Goal: Information Seeking & Learning: Learn about a topic

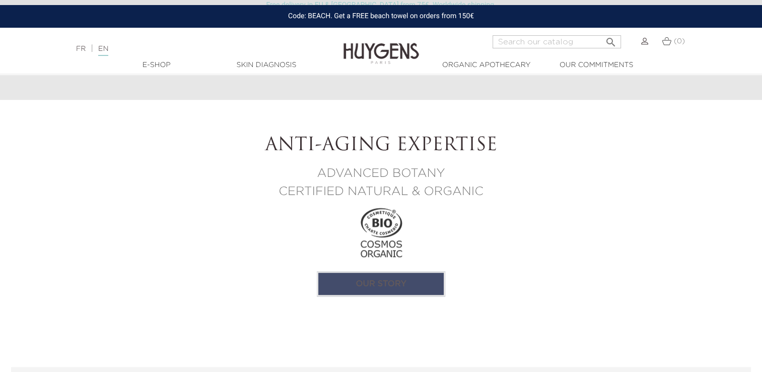
scroll to position [904, 0]
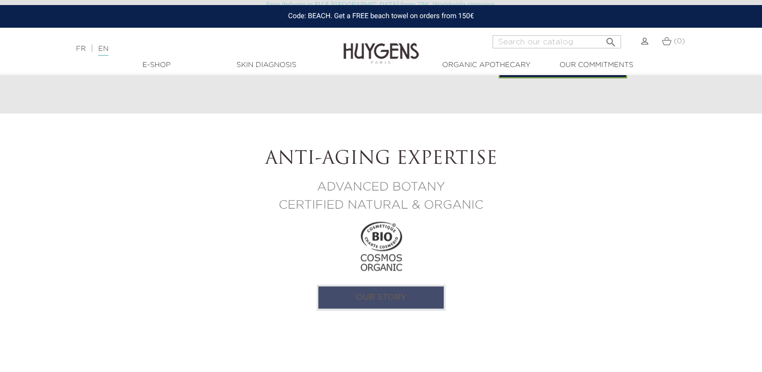
click at [358, 300] on link "Our story" at bounding box center [381, 297] width 128 height 25
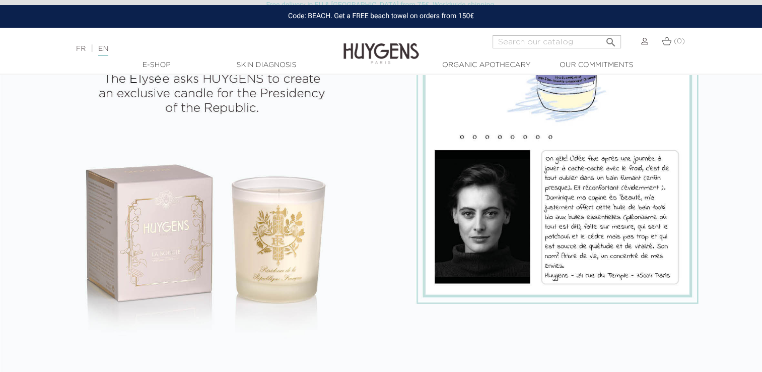
scroll to position [1058, 0]
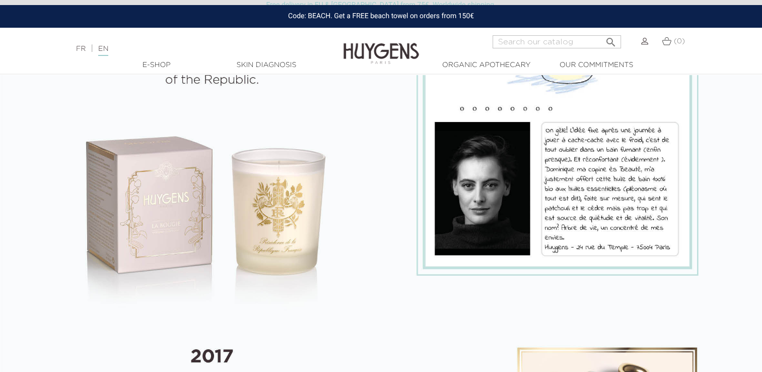
select select "FR"
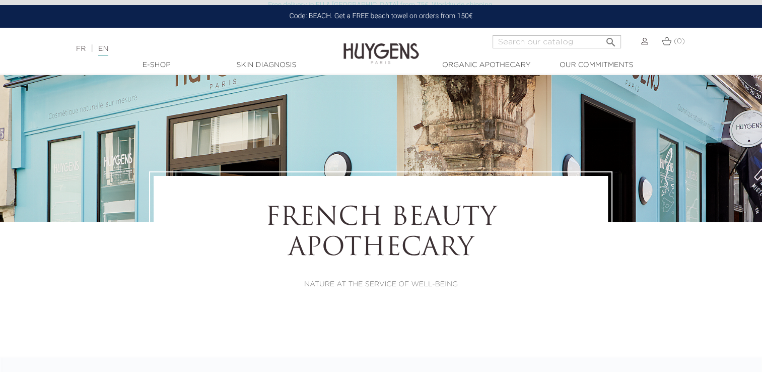
scroll to position [0, 0]
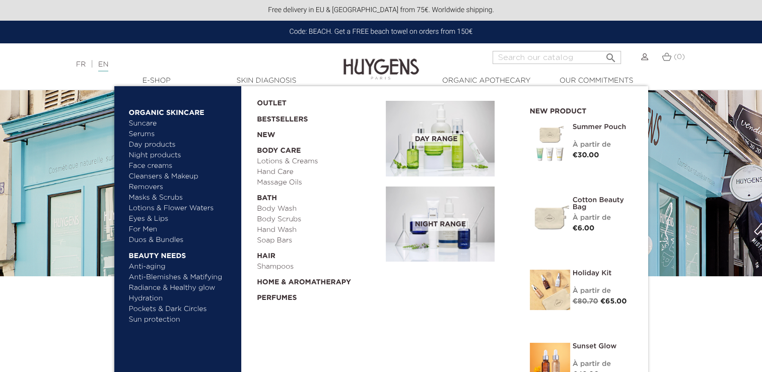
click at [143, 168] on link "Face creams" at bounding box center [181, 166] width 105 height 11
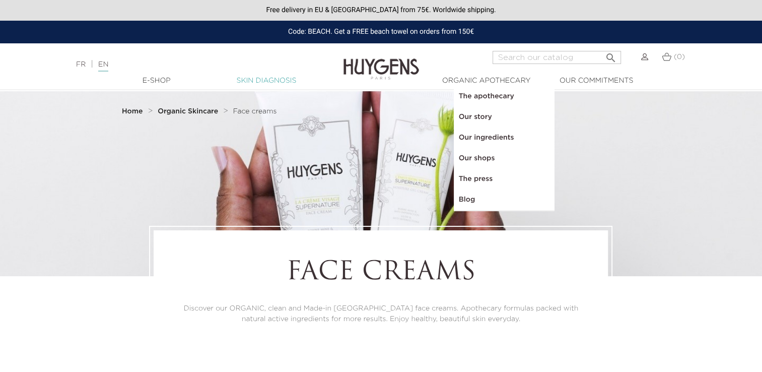
click at [267, 78] on link "Skin Diagnosis" at bounding box center [266, 81] width 101 height 11
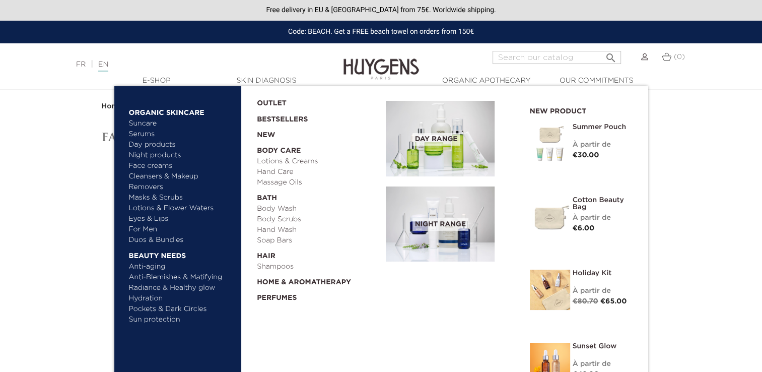
click at [142, 267] on link "Anti-aging" at bounding box center [181, 267] width 105 height 11
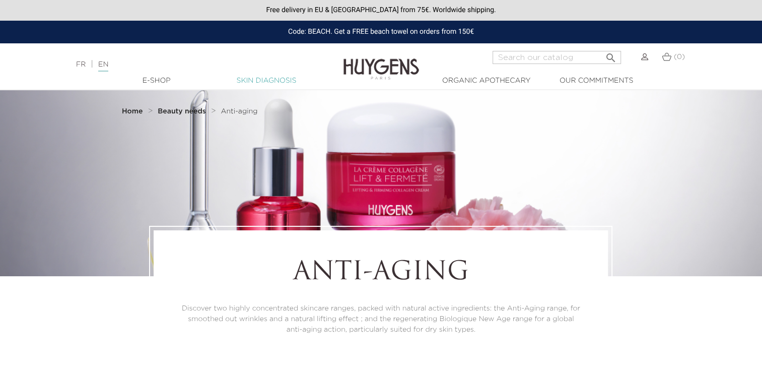
click at [253, 82] on link "Skin Diagnosis" at bounding box center [266, 81] width 101 height 11
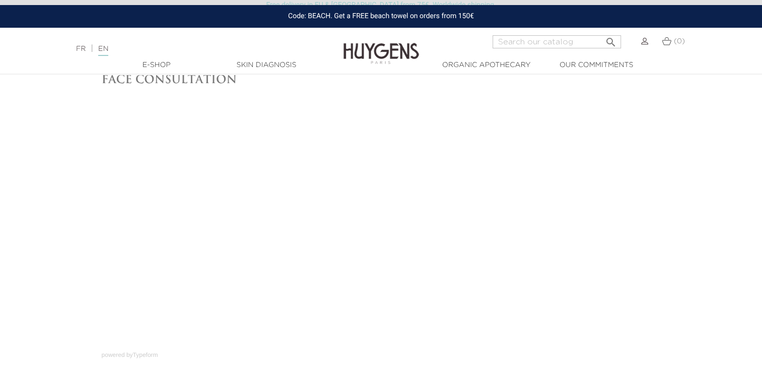
scroll to position [50, 0]
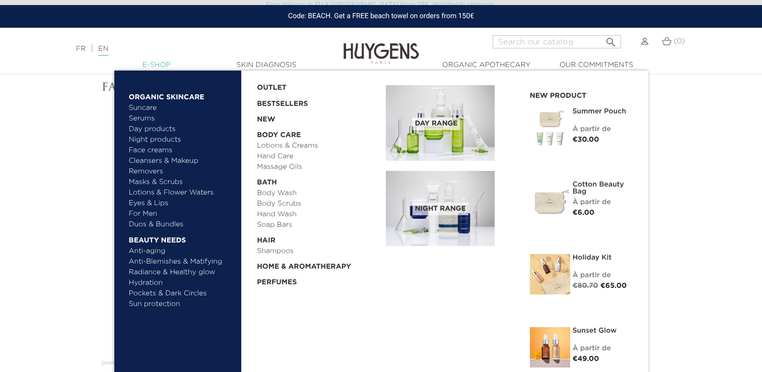
click at [151, 63] on link "  E-Shop" at bounding box center [156, 65] width 101 height 11
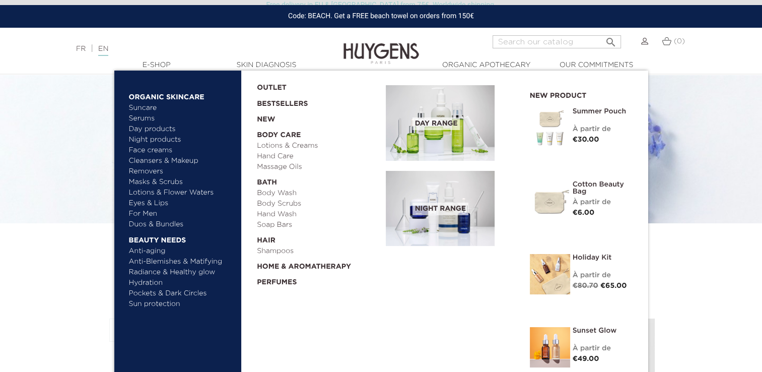
scroll to position [101, 0]
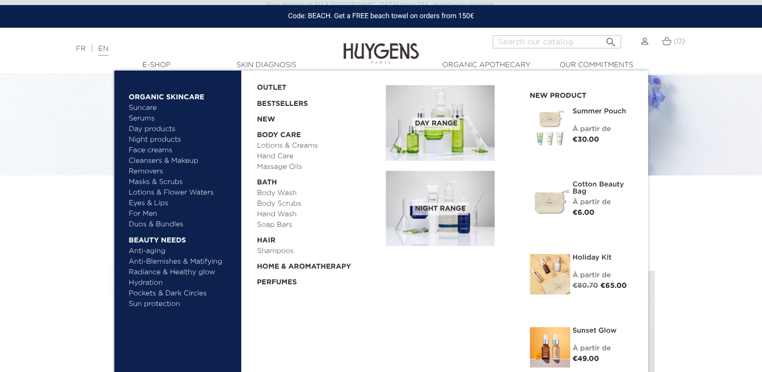
click at [148, 128] on link "Day products" at bounding box center [181, 129] width 105 height 11
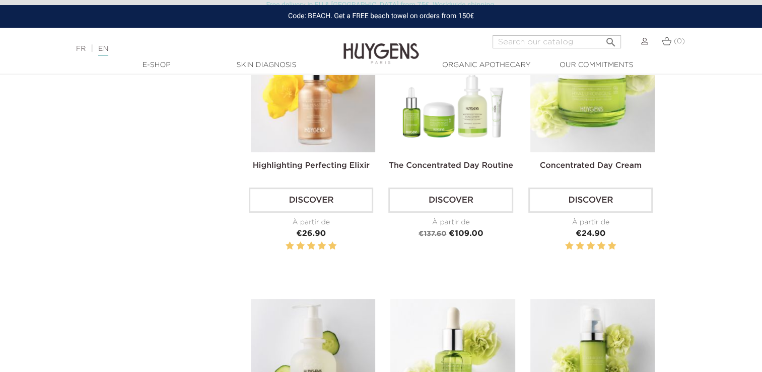
scroll to position [353, 0]
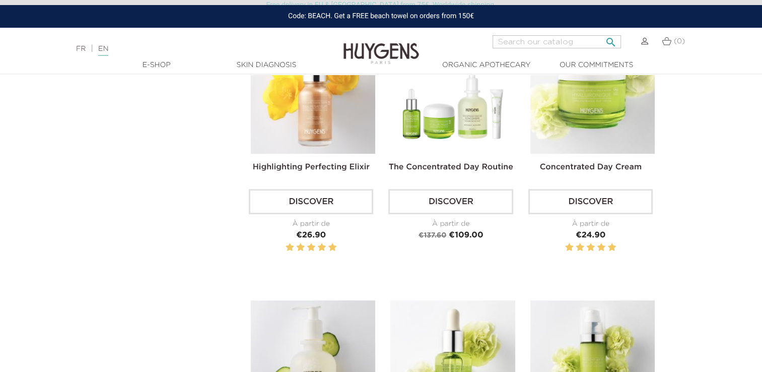
click at [554, 42] on input "Search" at bounding box center [557, 41] width 128 height 13
type input "anti-age"
click at [602, 32] on button " Search" at bounding box center [611, 39] width 18 height 14
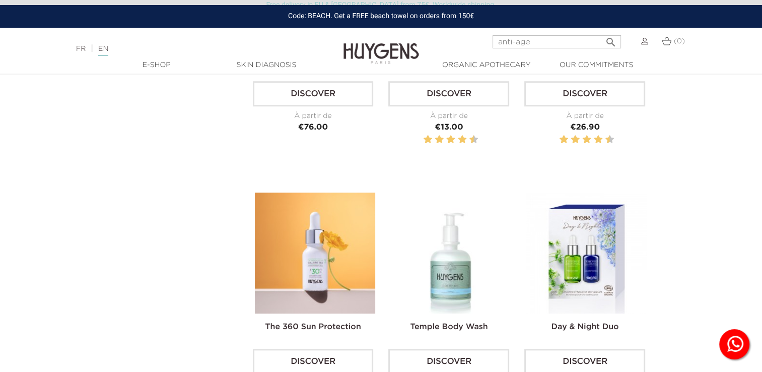
scroll to position [454, 0]
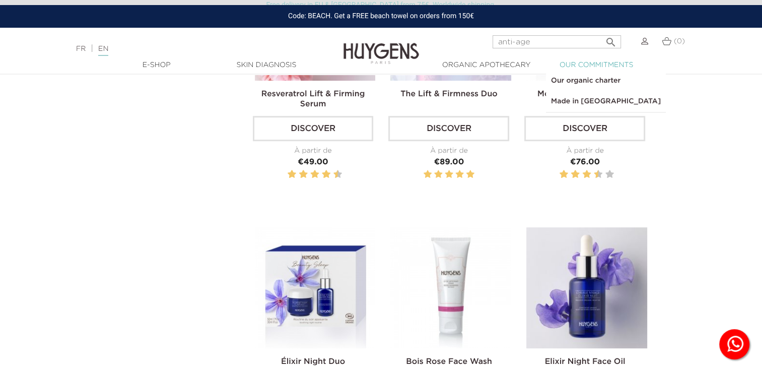
click at [595, 60] on link "  Our commitments" at bounding box center [596, 65] width 101 height 11
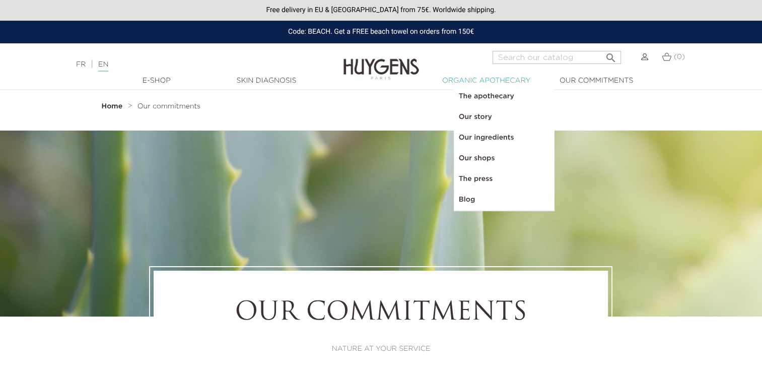
click at [514, 79] on link "  Organic Apothecary" at bounding box center [486, 81] width 101 height 11
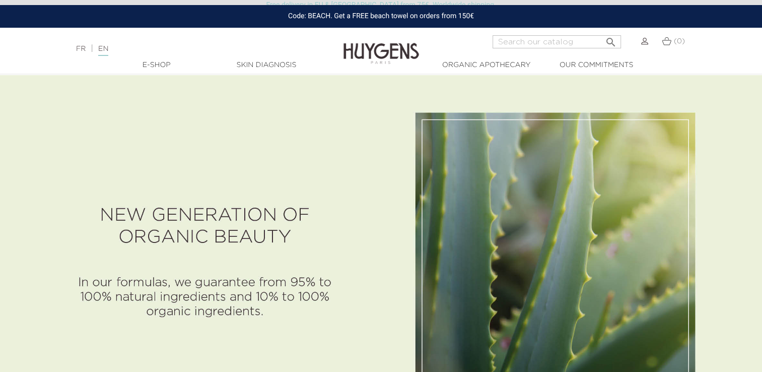
scroll to position [562, 0]
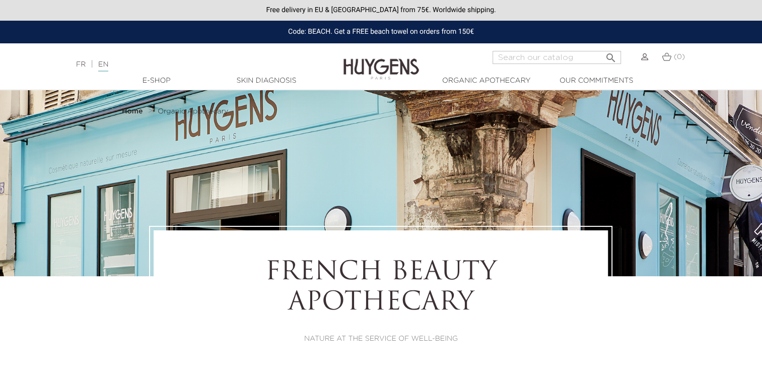
select select "FR"
